Goal: Information Seeking & Learning: Learn about a topic

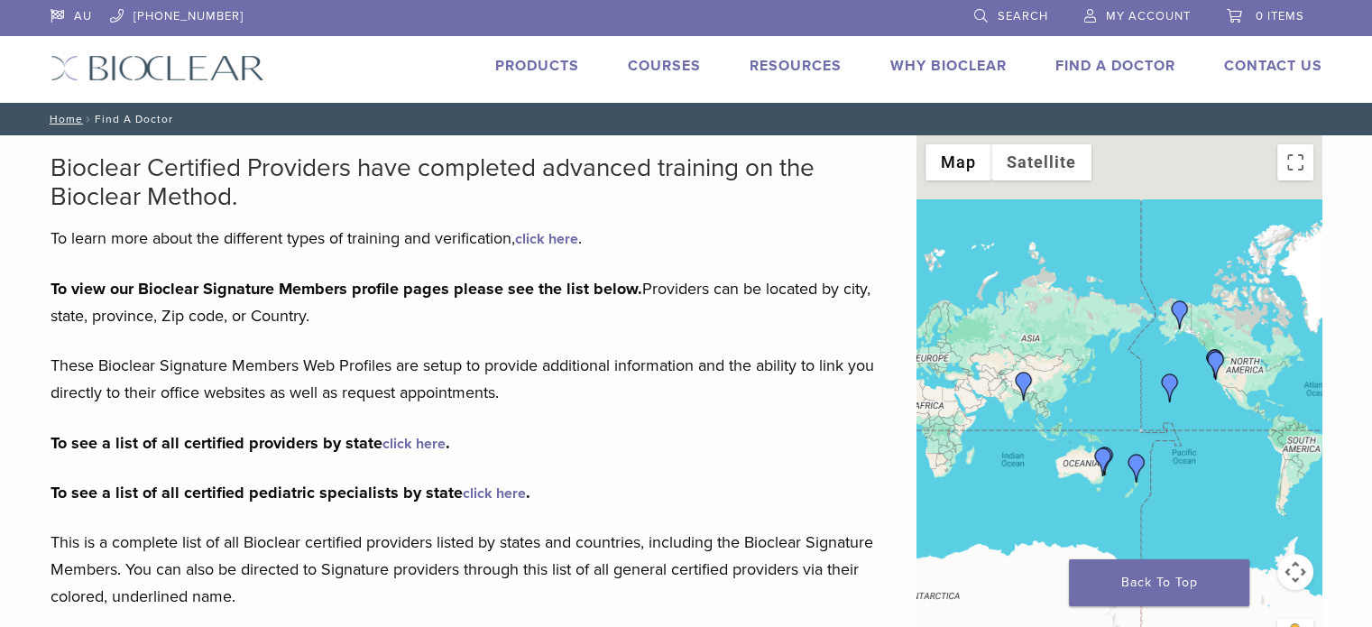
click at [668, 69] on link "Courses" at bounding box center [664, 66] width 73 height 18
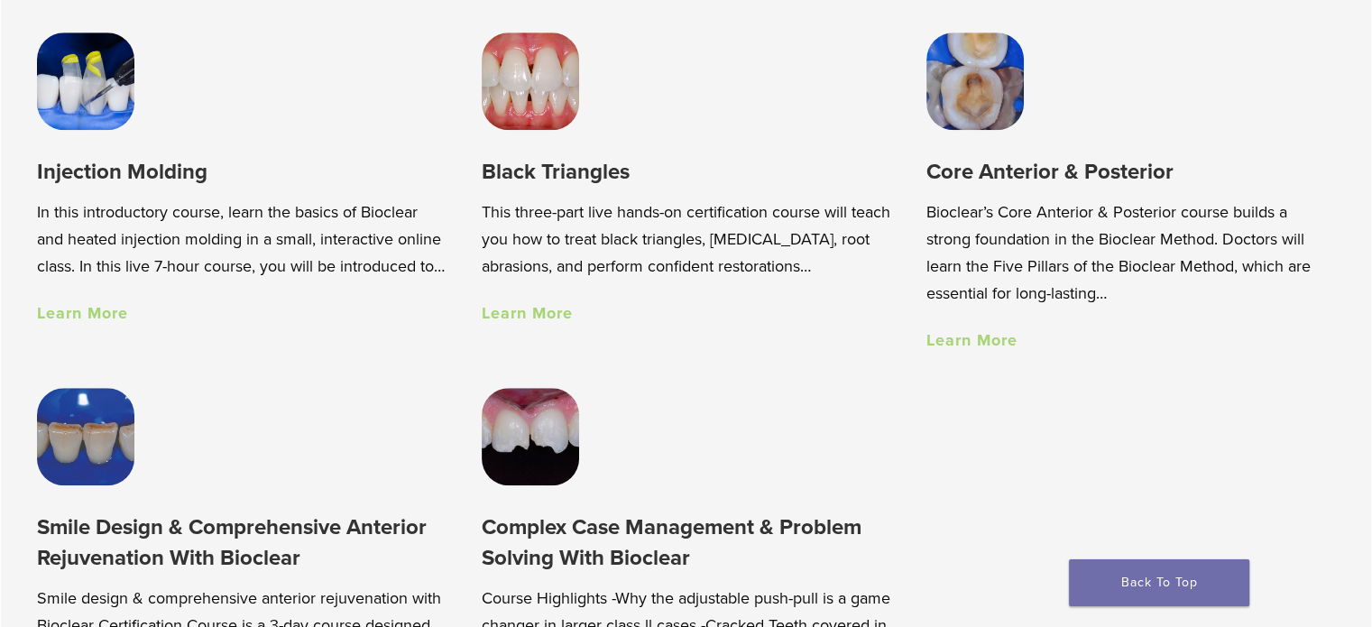
scroll to position [1353, 0]
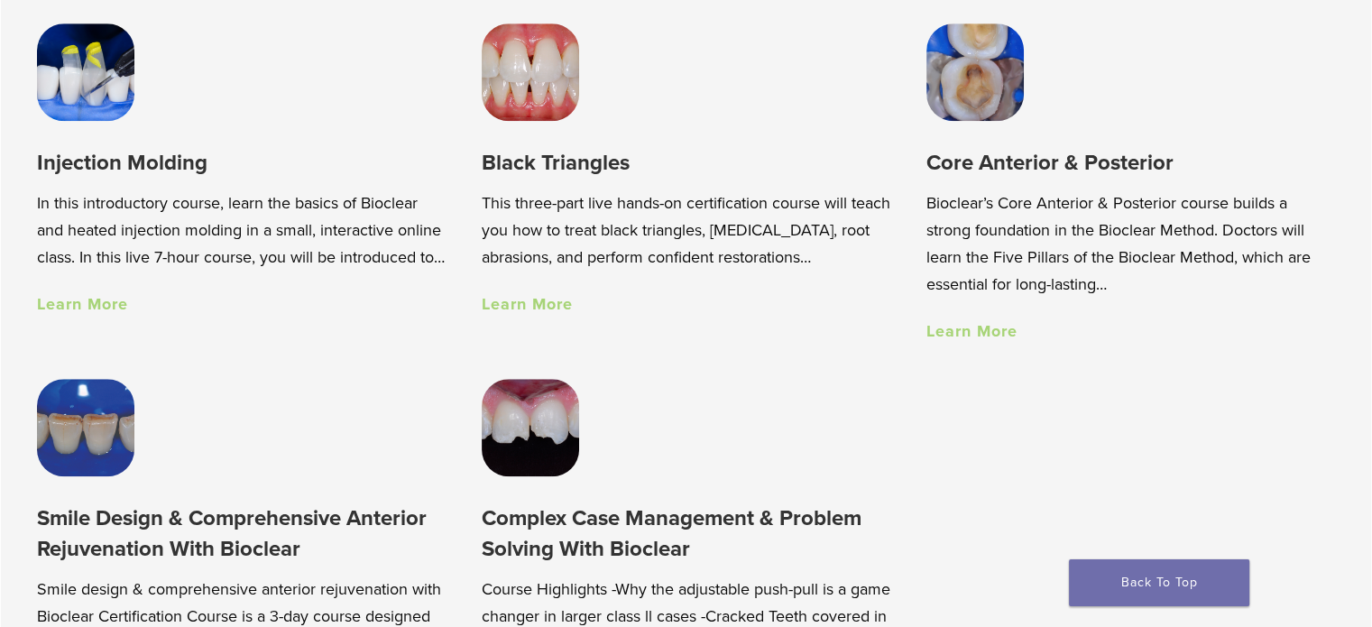
click at [537, 310] on link "Learn More" at bounding box center [527, 304] width 91 height 20
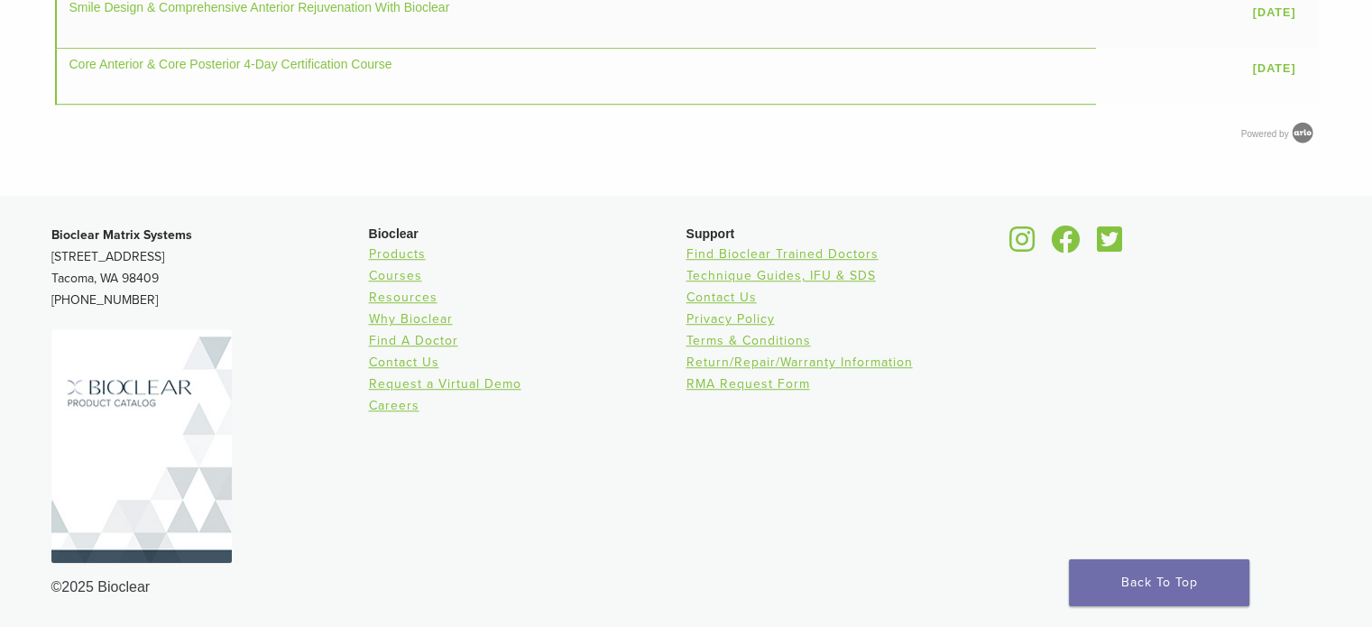
scroll to position [1353, 0]
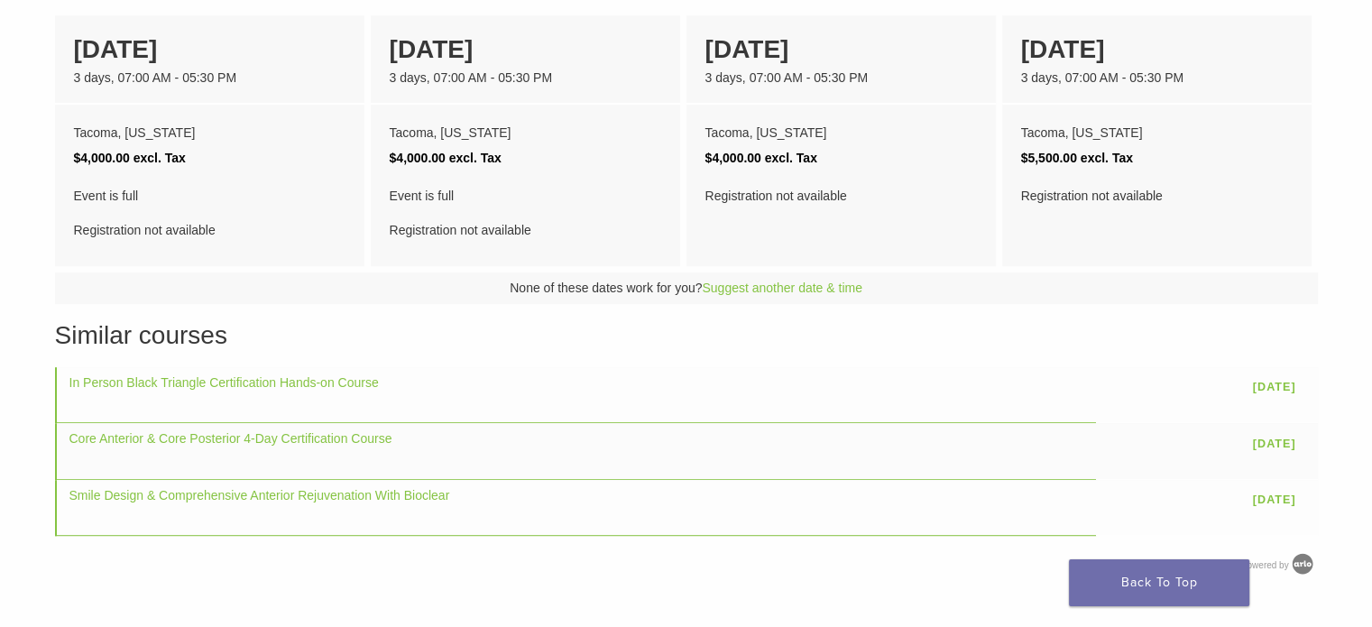
scroll to position [992, 0]
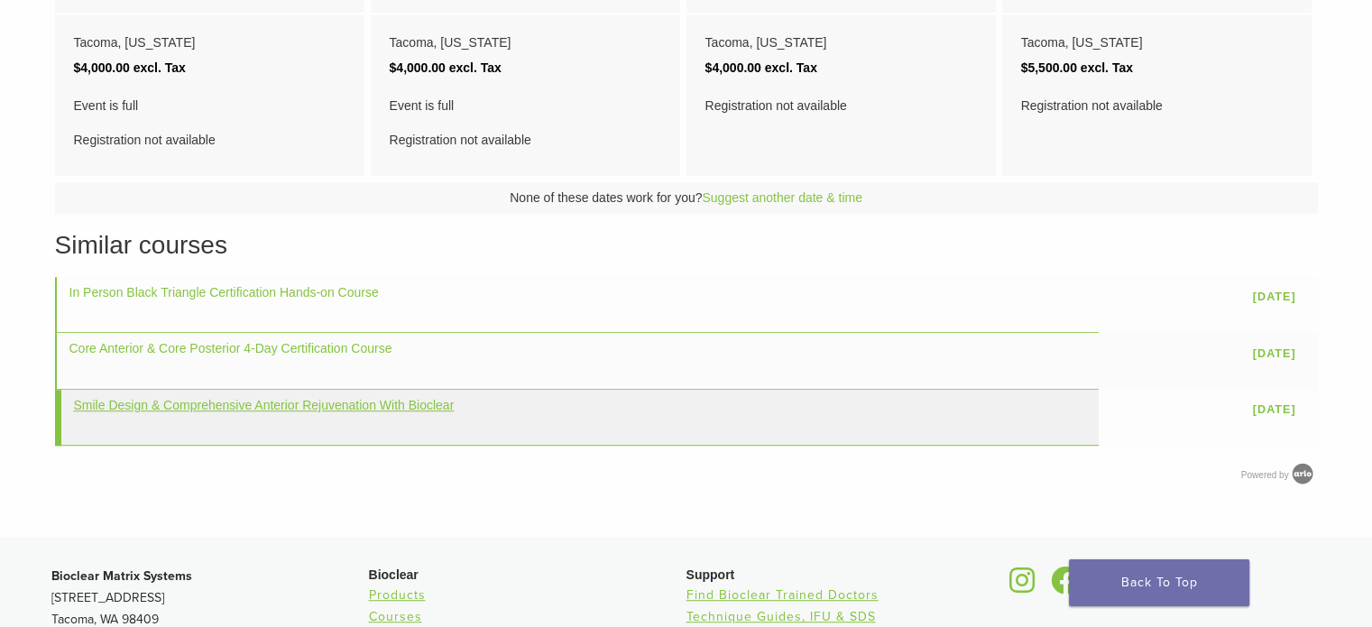
click at [317, 403] on link "Smile Design & Comprehensive Anterior Rejuvenation With Bioclear" at bounding box center [264, 405] width 381 height 14
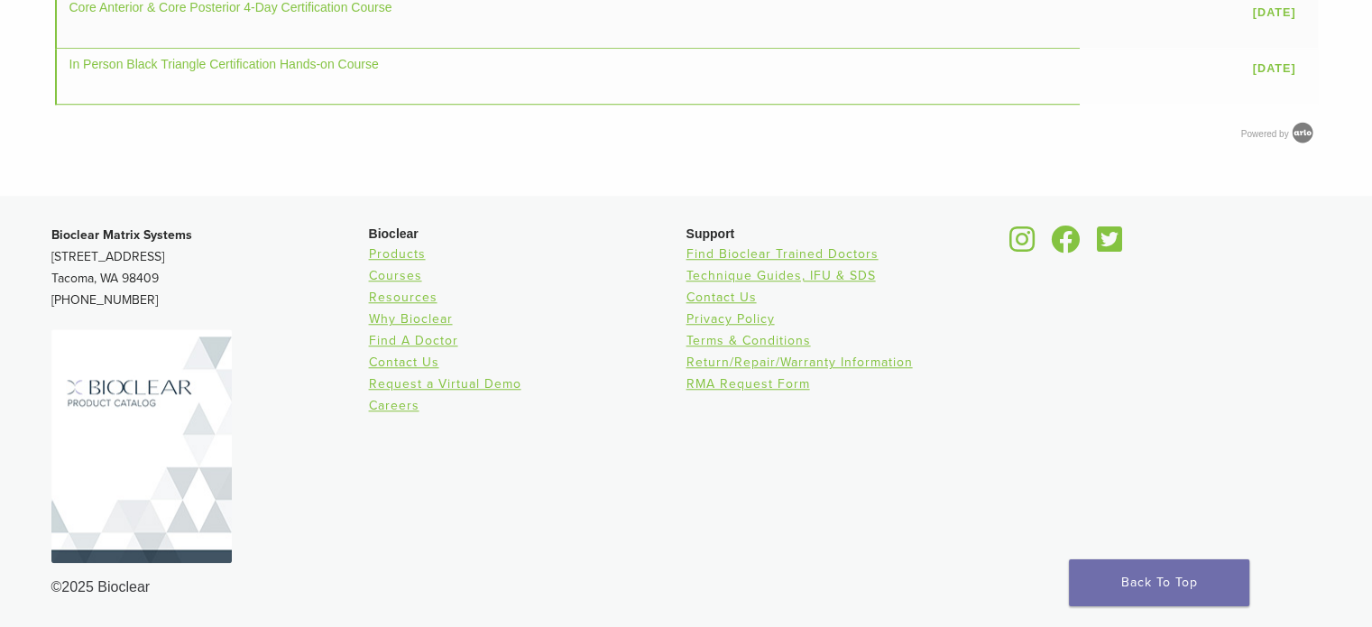
scroll to position [1894, 0]
click at [462, 381] on link "Request a Virtual Demo" at bounding box center [445, 383] width 152 height 15
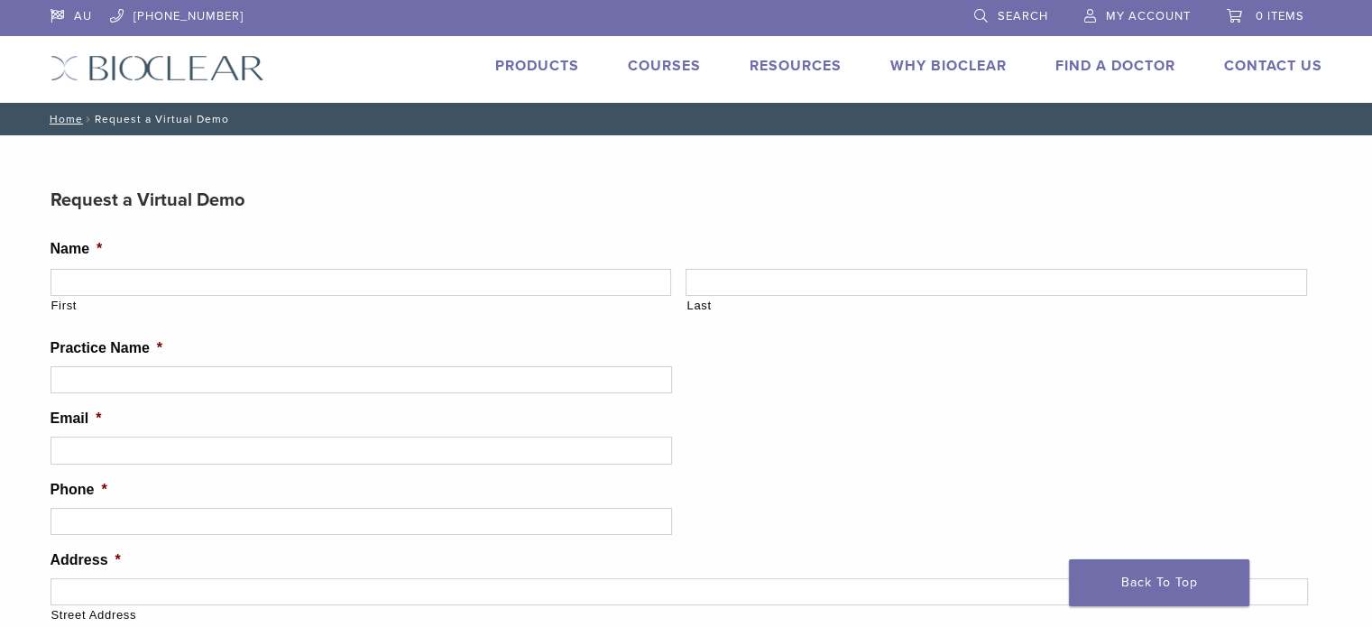
click at [963, 60] on link "Why Bioclear" at bounding box center [948, 66] width 116 height 18
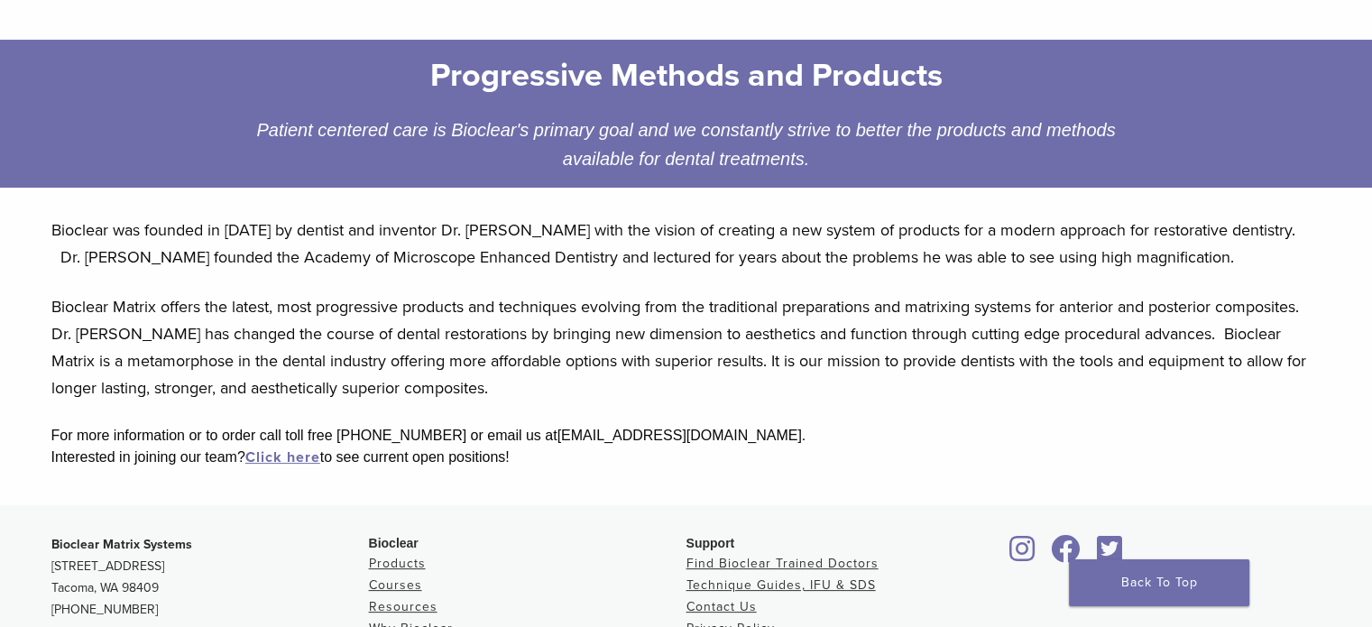
scroll to position [271, 0]
